Goal: Browse casually

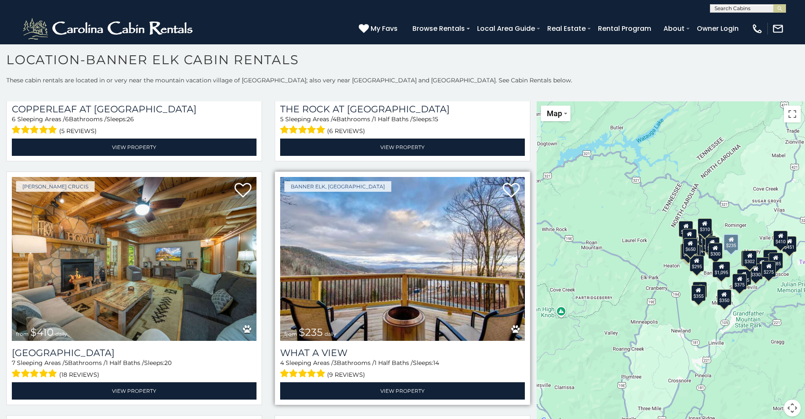
scroll to position [929, 0]
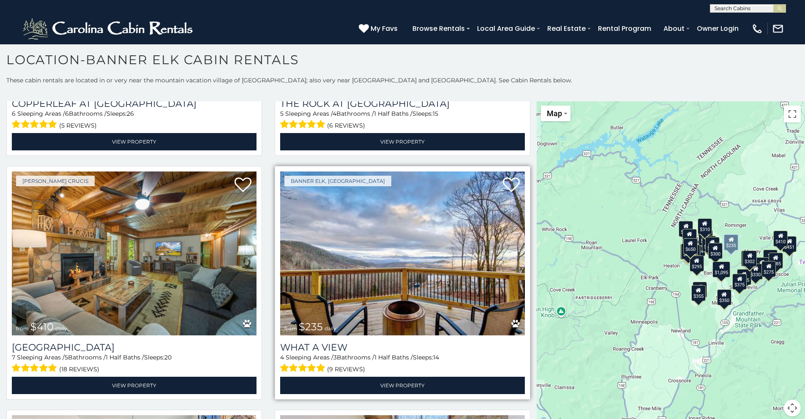
click at [420, 309] on img at bounding box center [402, 253] width 245 height 164
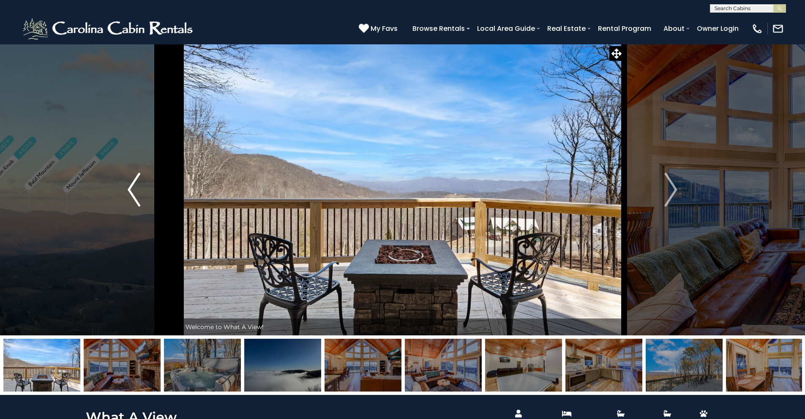
click at [130, 191] on img "Previous" at bounding box center [134, 190] width 13 height 34
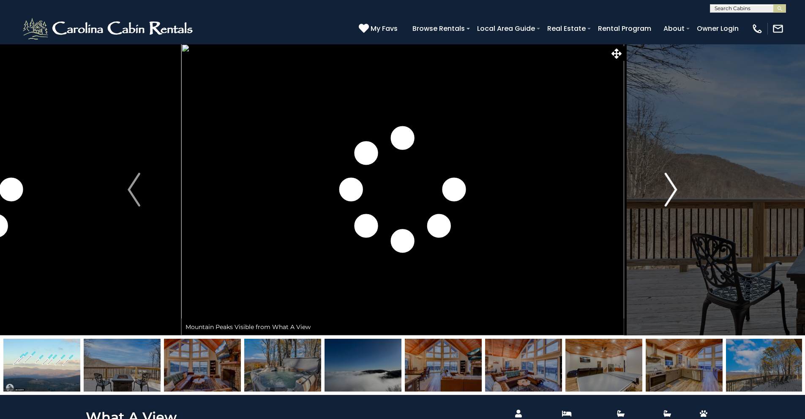
click at [672, 190] on img "Next" at bounding box center [670, 190] width 13 height 34
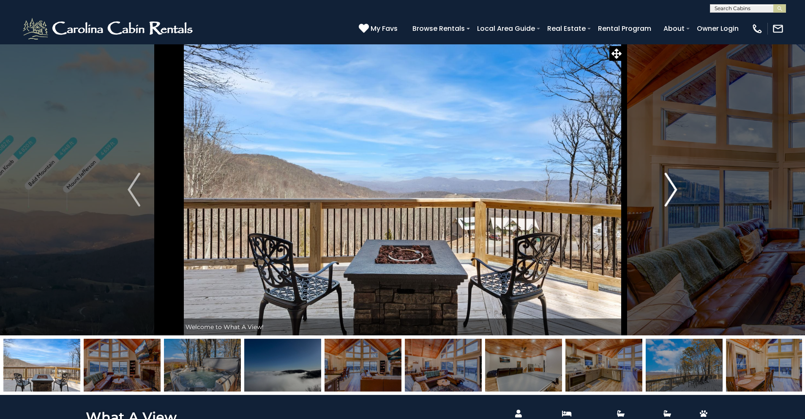
click at [674, 191] on img "Next" at bounding box center [670, 190] width 13 height 34
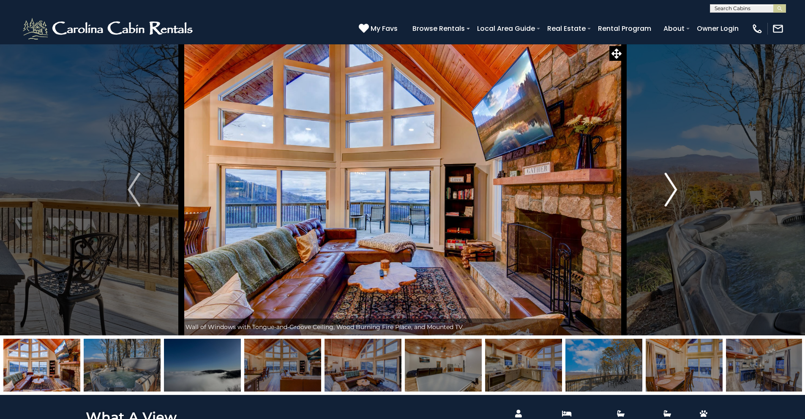
click at [674, 192] on img "Next" at bounding box center [670, 190] width 13 height 34
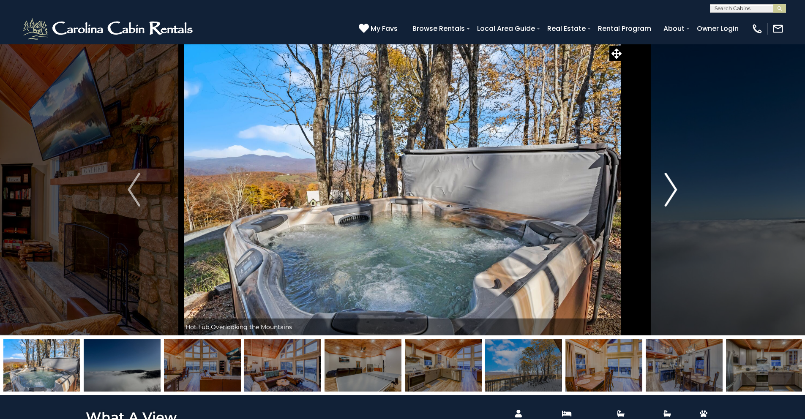
click at [674, 192] on img "Next" at bounding box center [670, 190] width 13 height 34
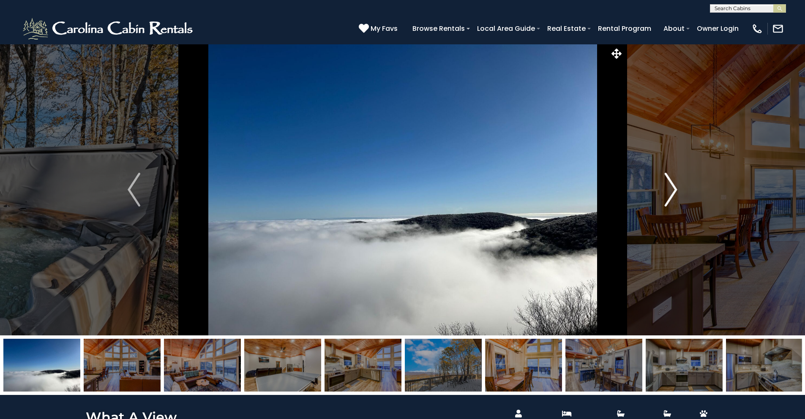
click at [674, 192] on img "Next" at bounding box center [670, 190] width 13 height 34
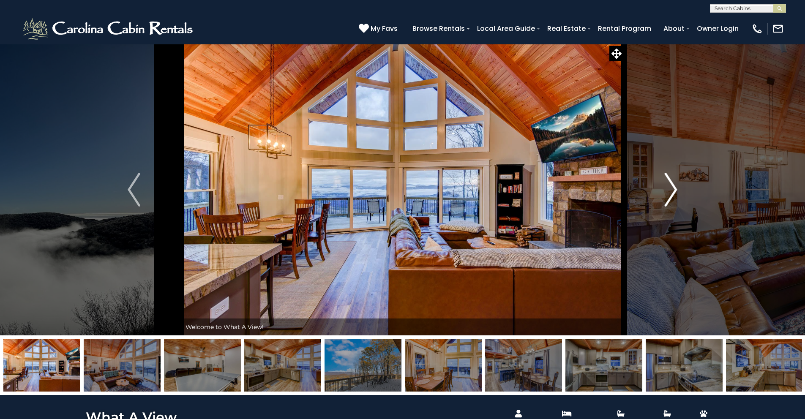
click at [674, 192] on img "Next" at bounding box center [670, 190] width 13 height 34
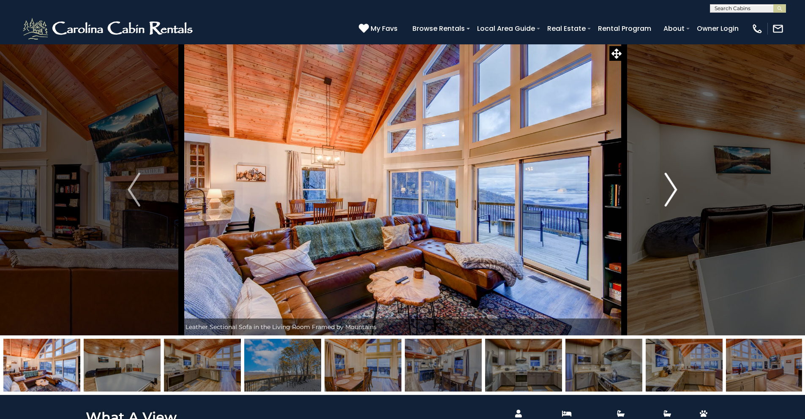
click at [674, 191] on img "Next" at bounding box center [670, 190] width 13 height 34
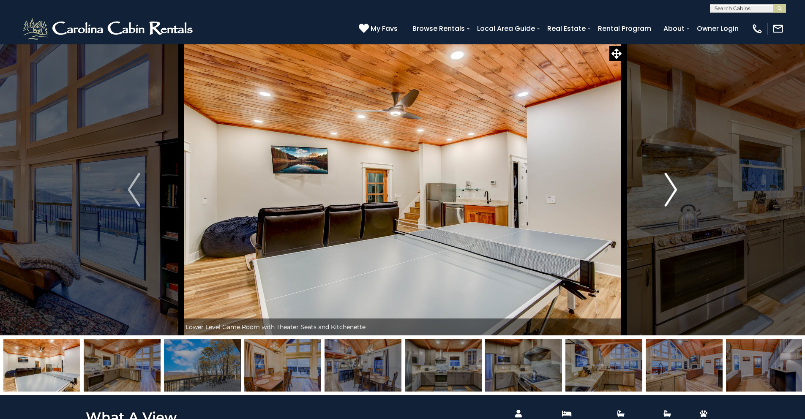
click at [674, 191] on img "Next" at bounding box center [670, 190] width 13 height 34
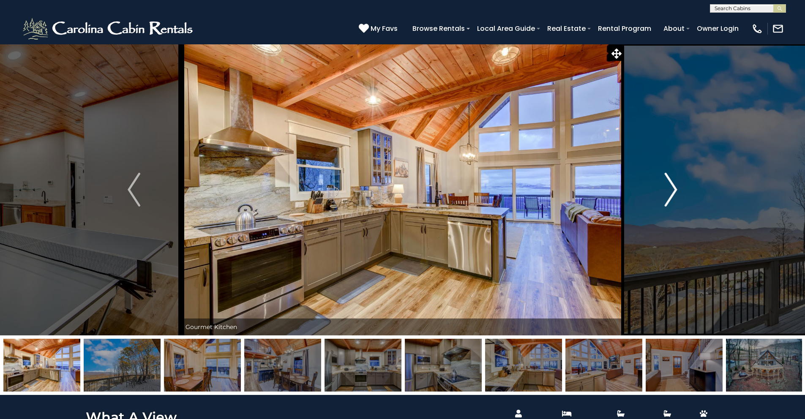
click at [674, 191] on img "Next" at bounding box center [670, 190] width 13 height 34
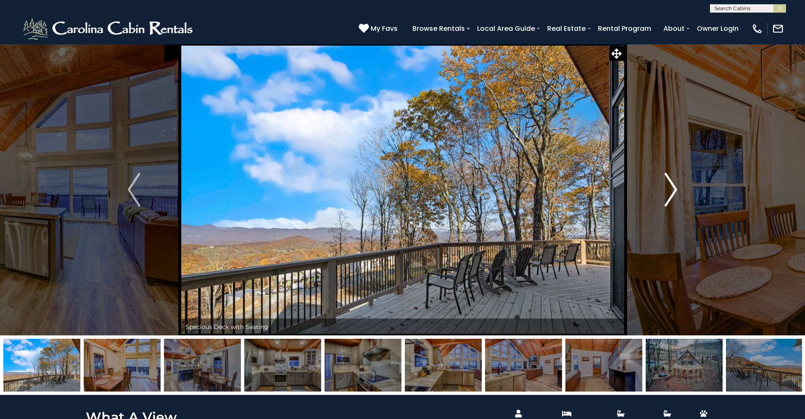
click at [674, 192] on img "Next" at bounding box center [670, 190] width 13 height 34
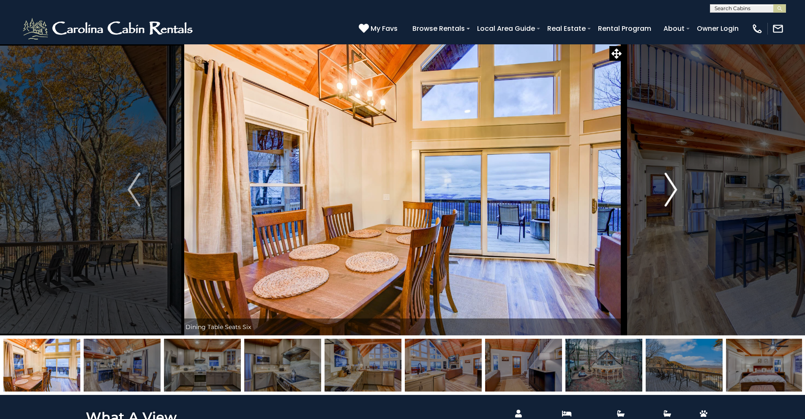
click at [674, 192] on img "Next" at bounding box center [670, 190] width 13 height 34
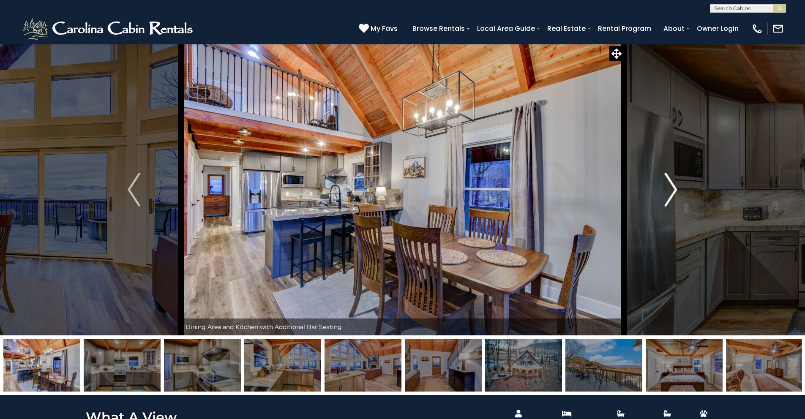
click at [674, 192] on img "Next" at bounding box center [670, 190] width 13 height 34
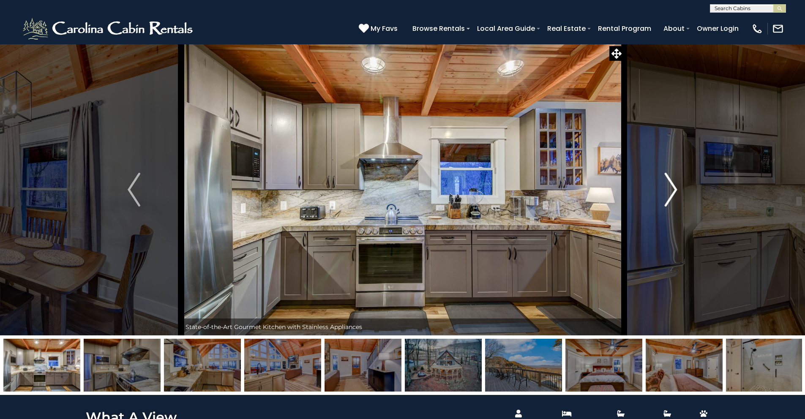
click at [674, 193] on img "Next" at bounding box center [670, 190] width 13 height 34
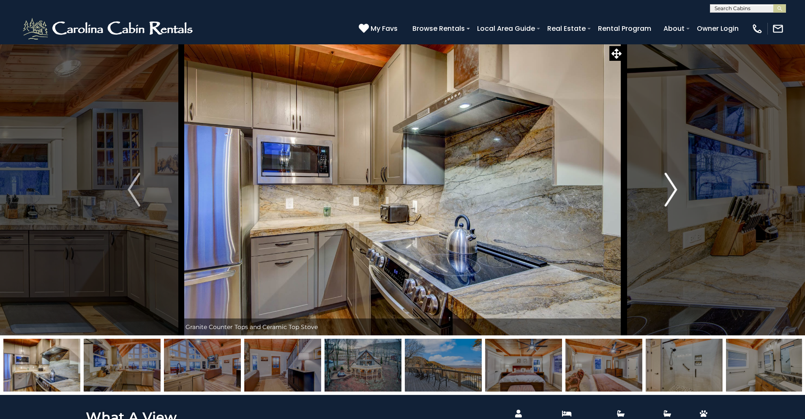
click at [674, 193] on img "Next" at bounding box center [670, 190] width 13 height 34
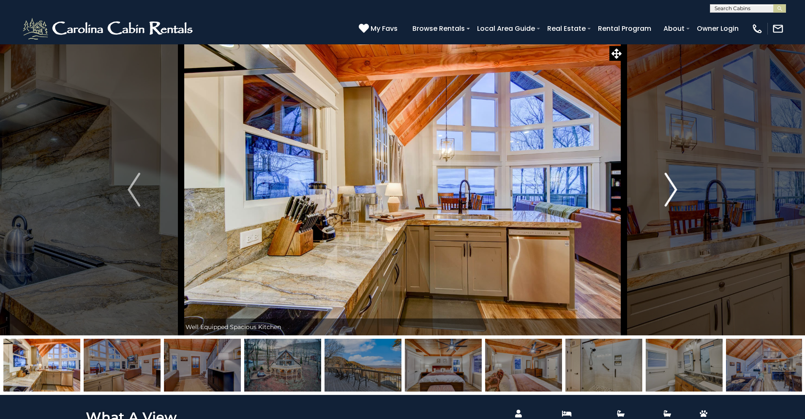
click at [674, 193] on img "Next" at bounding box center [670, 190] width 13 height 34
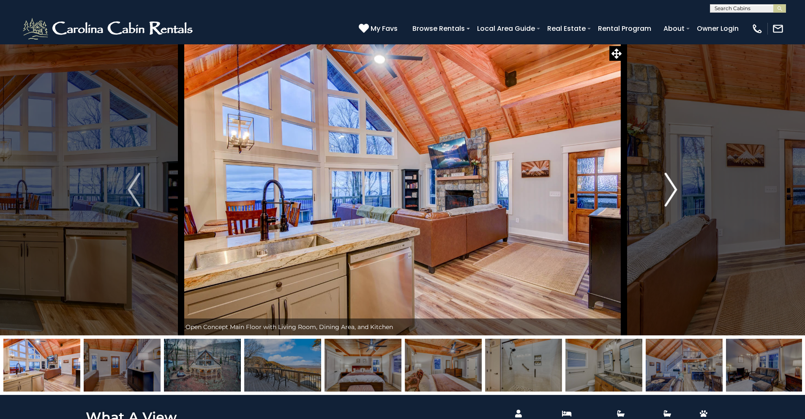
click at [673, 192] on img "Next" at bounding box center [670, 190] width 13 height 34
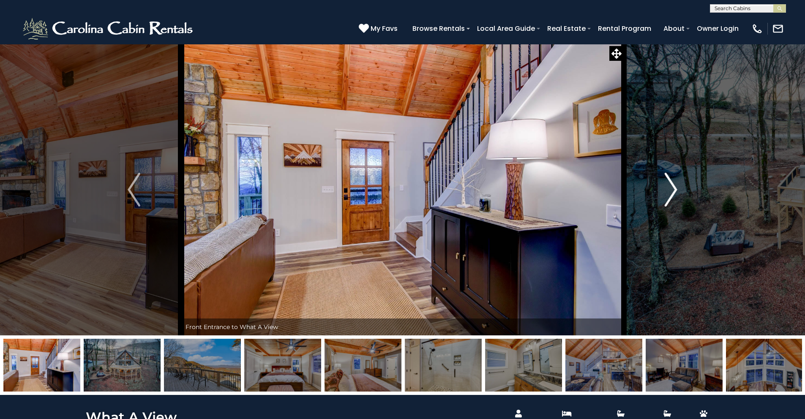
click at [673, 192] on img "Next" at bounding box center [670, 190] width 13 height 34
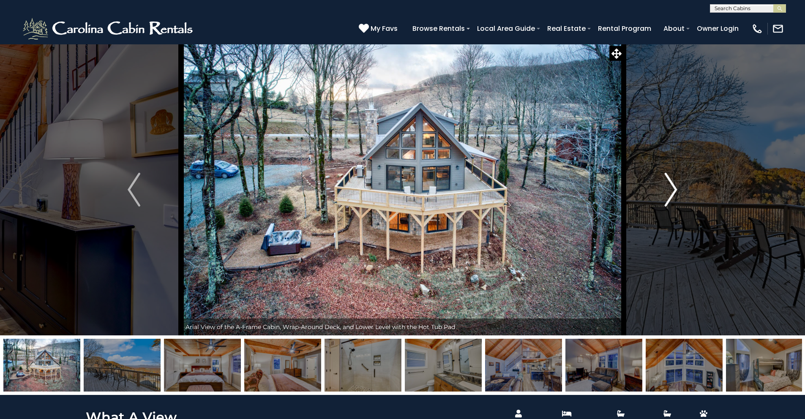
click at [668, 194] on img "Next" at bounding box center [670, 190] width 13 height 34
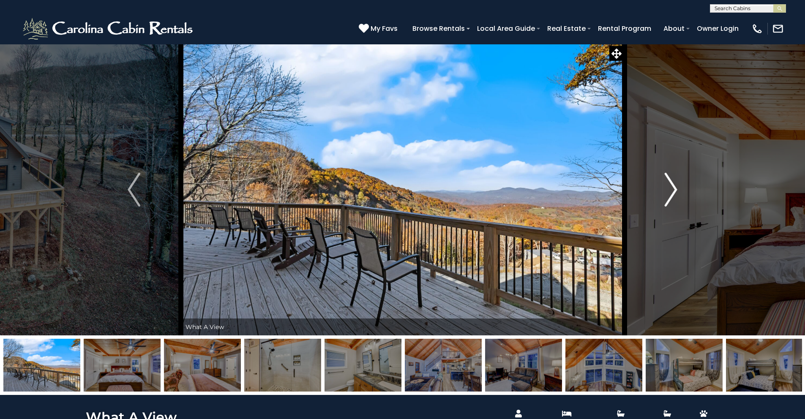
click at [668, 194] on img "Next" at bounding box center [670, 190] width 13 height 34
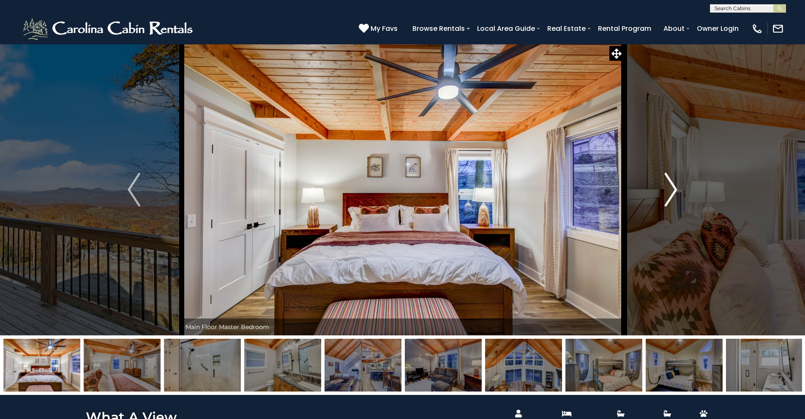
click at [668, 194] on img "Next" at bounding box center [670, 190] width 13 height 34
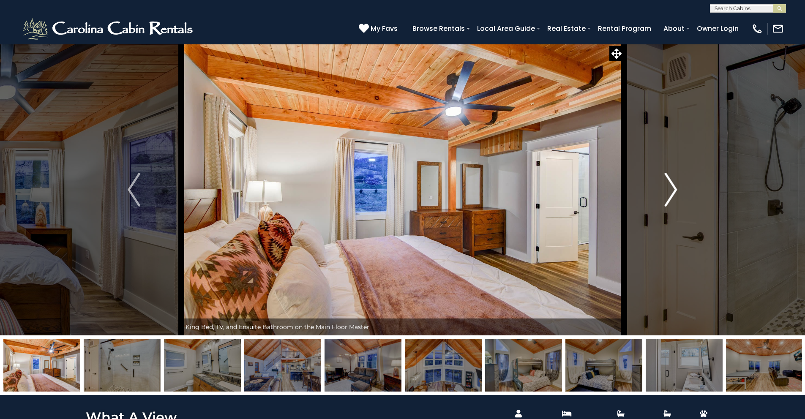
click at [668, 194] on img "Next" at bounding box center [670, 190] width 13 height 34
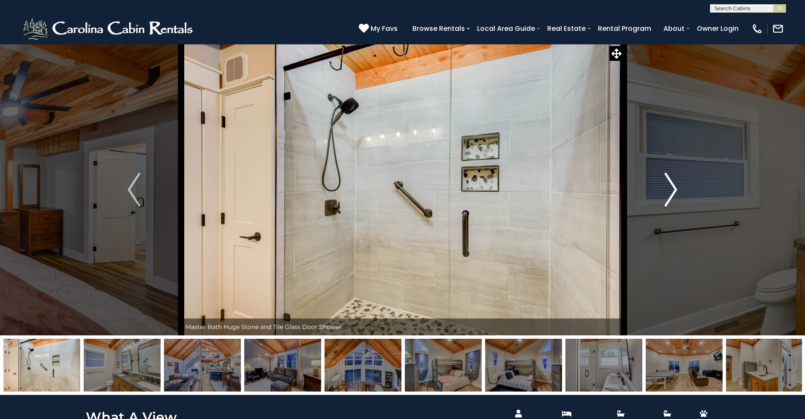
click at [668, 194] on img "Next" at bounding box center [670, 190] width 13 height 34
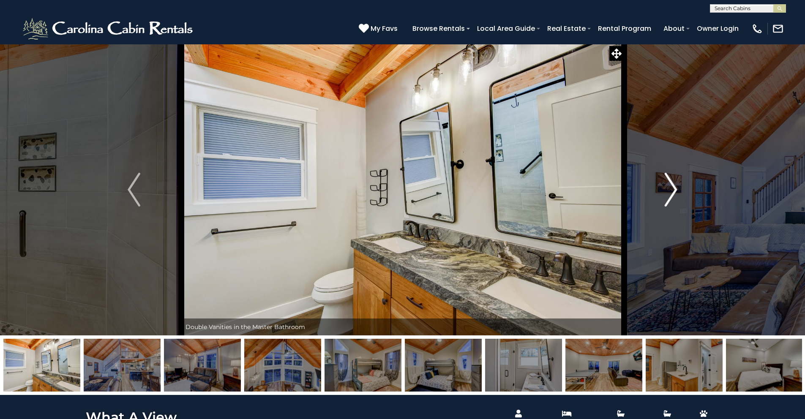
click at [668, 194] on img "Next" at bounding box center [670, 190] width 13 height 34
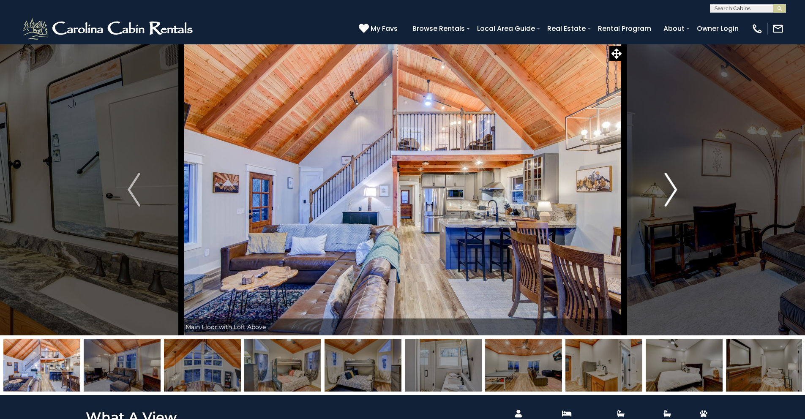
click at [668, 194] on img "Next" at bounding box center [670, 190] width 13 height 34
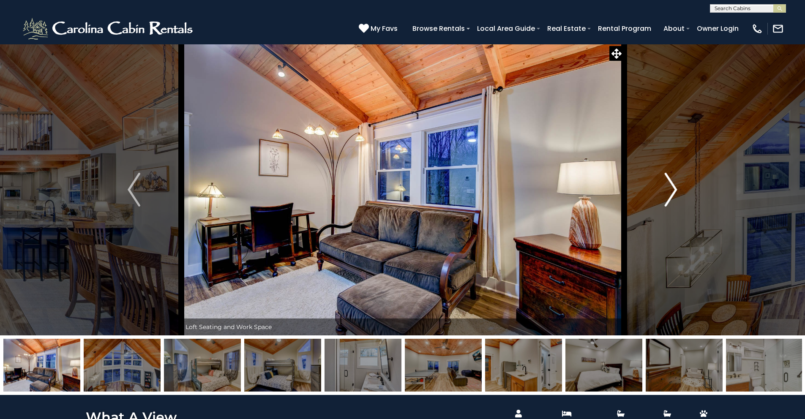
click at [670, 194] on img "Next" at bounding box center [670, 190] width 13 height 34
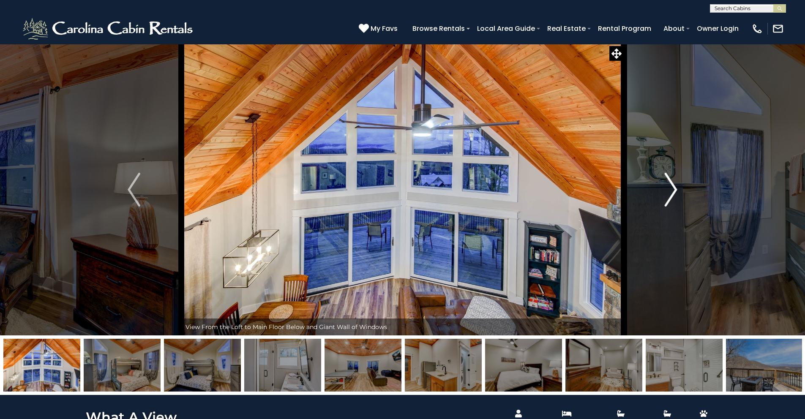
click at [670, 194] on img "Next" at bounding box center [670, 190] width 13 height 34
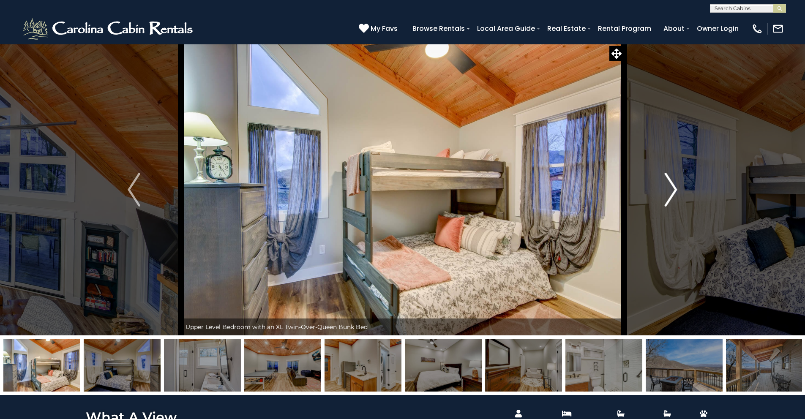
click at [670, 194] on img "Next" at bounding box center [670, 190] width 13 height 34
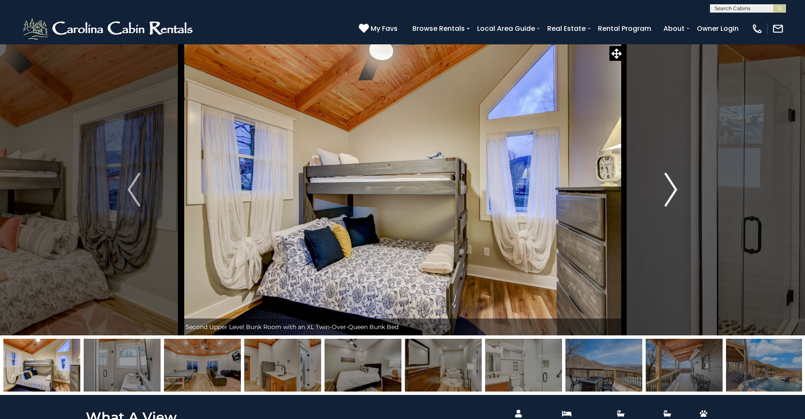
click at [670, 194] on img "Next" at bounding box center [670, 190] width 13 height 34
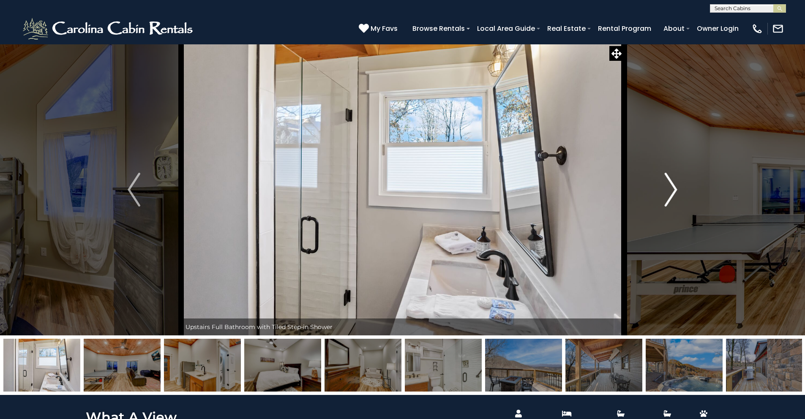
click at [670, 194] on img "Next" at bounding box center [670, 190] width 13 height 34
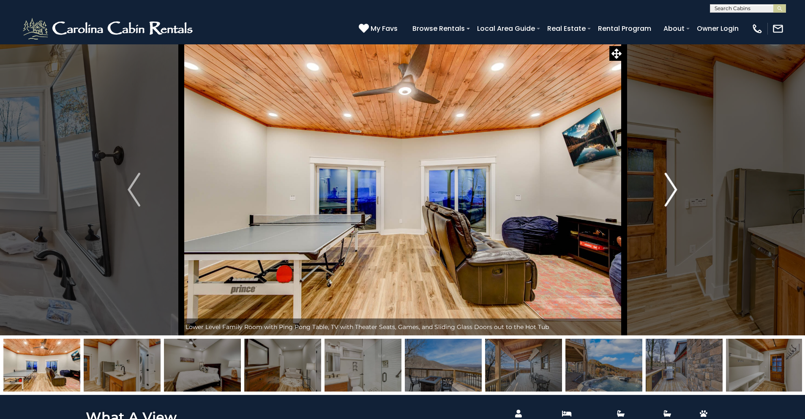
click at [670, 194] on img "Next" at bounding box center [670, 190] width 13 height 34
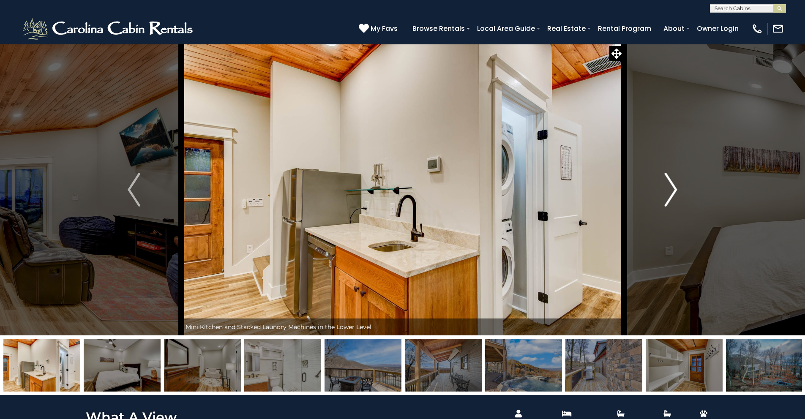
click at [670, 194] on img "Next" at bounding box center [670, 190] width 13 height 34
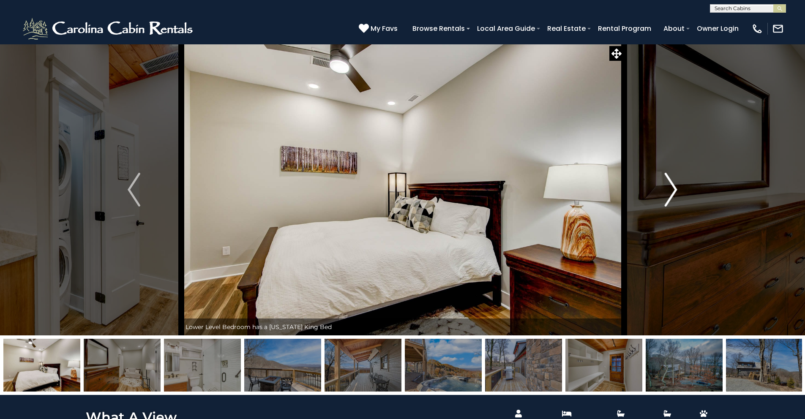
click at [670, 194] on img "Next" at bounding box center [670, 190] width 13 height 34
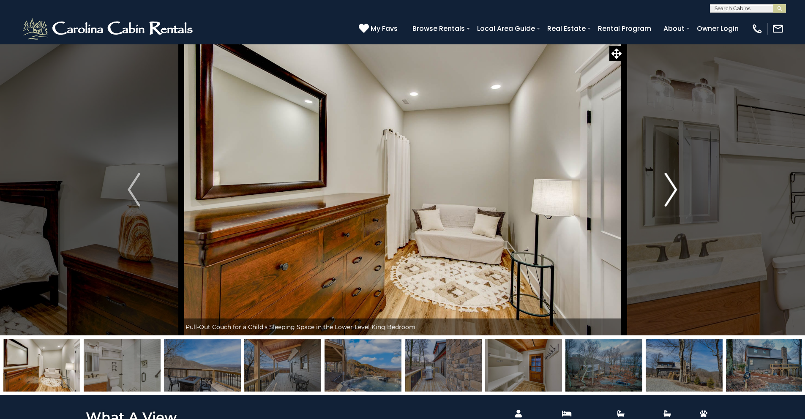
click at [670, 194] on img "Next" at bounding box center [670, 190] width 13 height 34
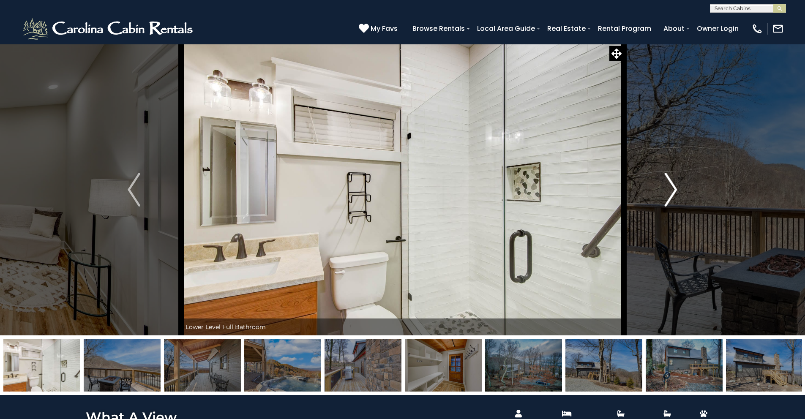
click at [670, 194] on img "Next" at bounding box center [670, 190] width 13 height 34
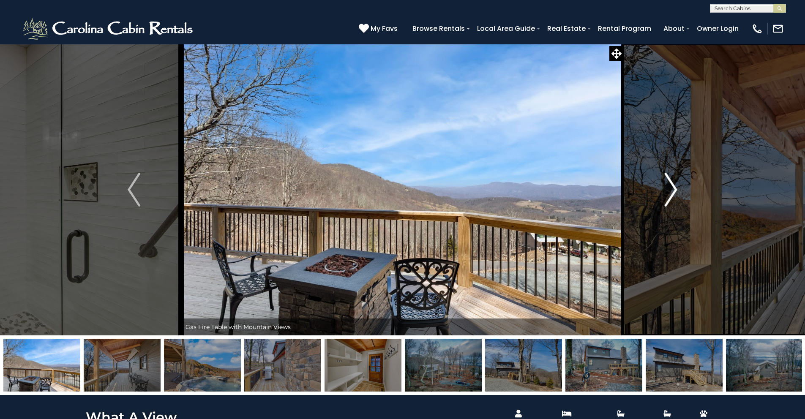
click at [670, 194] on img "Next" at bounding box center [670, 190] width 13 height 34
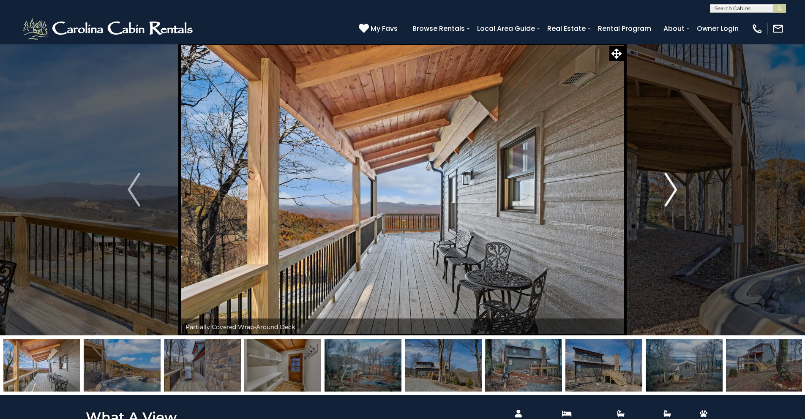
click at [670, 194] on img "Next" at bounding box center [670, 190] width 13 height 34
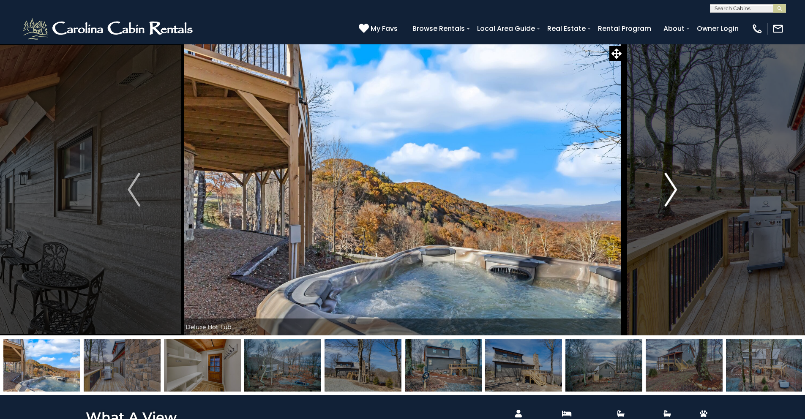
click at [670, 194] on img "Next" at bounding box center [670, 190] width 13 height 34
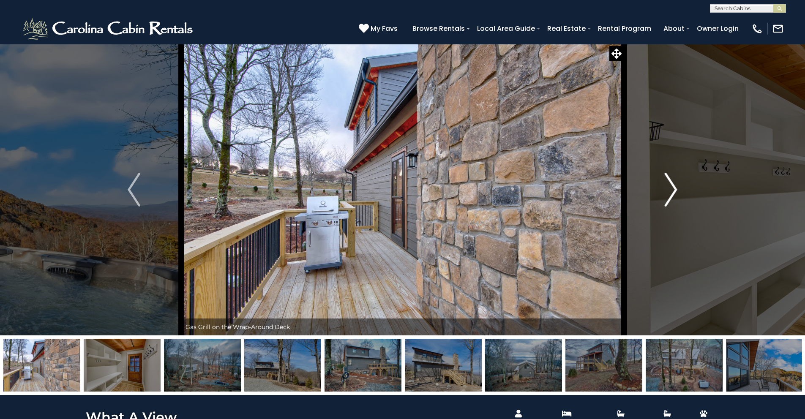
click at [672, 194] on img "Next" at bounding box center [670, 190] width 13 height 34
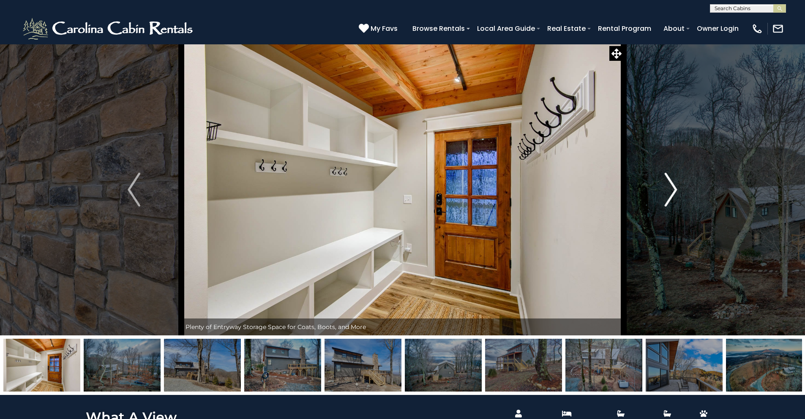
click at [672, 194] on img "Next" at bounding box center [670, 190] width 13 height 34
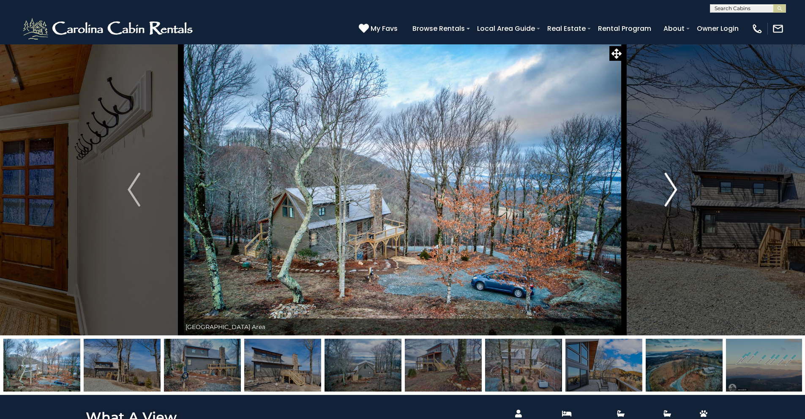
click at [672, 195] on img "Next" at bounding box center [670, 190] width 13 height 34
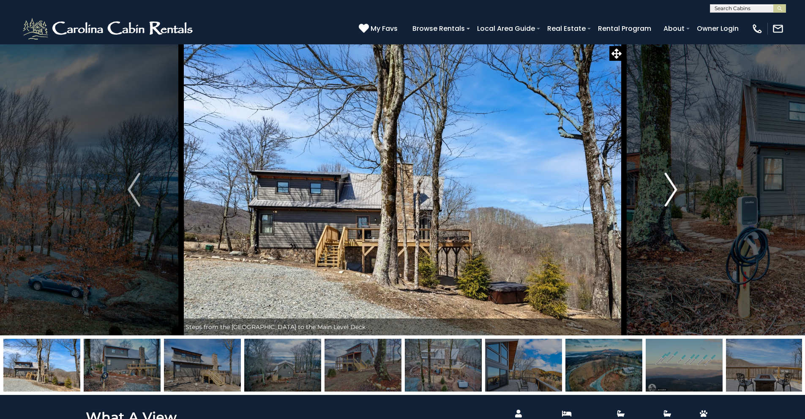
click at [672, 195] on img "Next" at bounding box center [670, 190] width 13 height 34
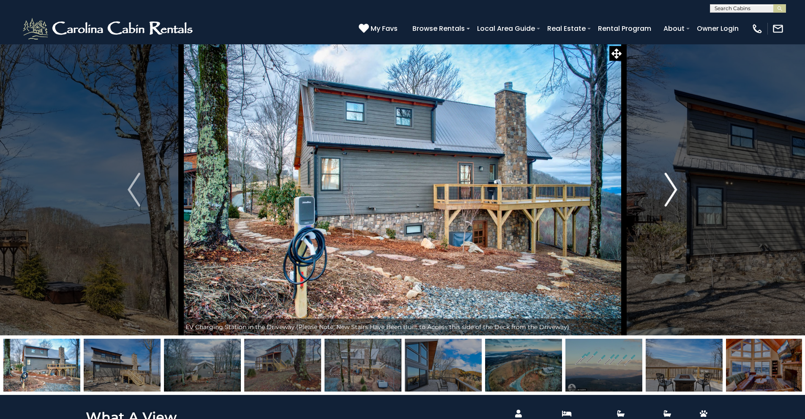
click at [671, 196] on img "Next" at bounding box center [670, 190] width 13 height 34
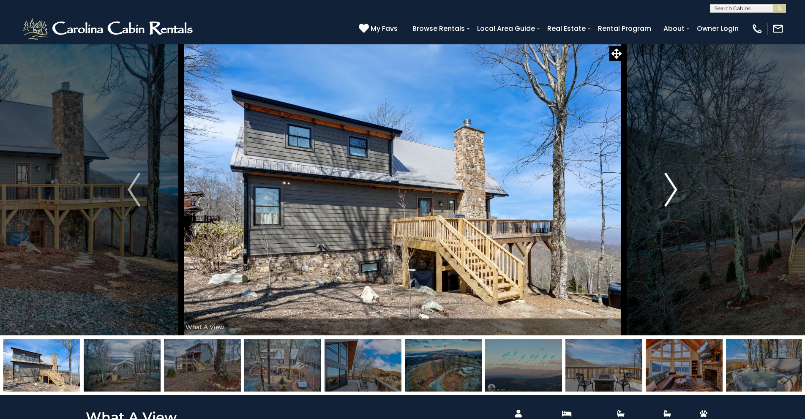
click at [671, 196] on img "Next" at bounding box center [670, 190] width 13 height 34
